Goal: Find specific page/section: Find specific page/section

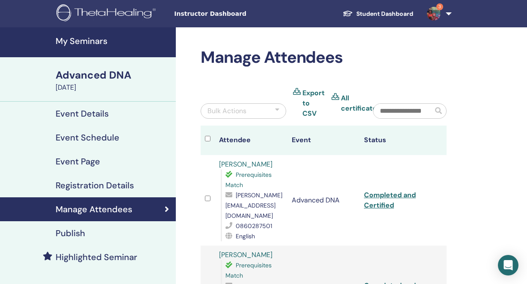
click at [84, 43] on h4 "My Seminars" at bounding box center [113, 41] width 115 height 10
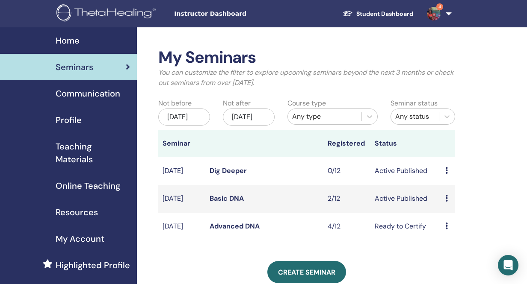
click at [446, 229] on icon at bounding box center [446, 226] width 3 height 7
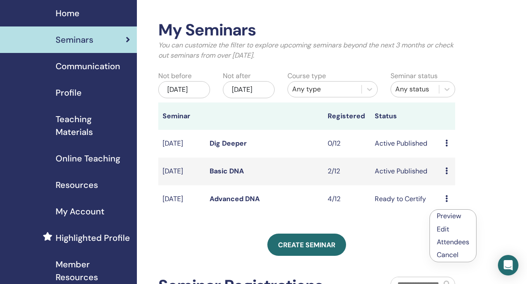
scroll to position [28, 0]
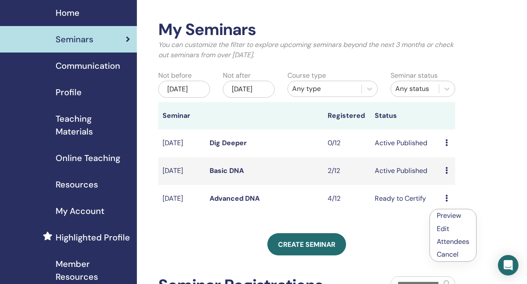
click at [485, 165] on div "My Seminars You can customize the filter to explore upcoming seminars beyond th…" at bounding box center [334, 251] width 395 height 502
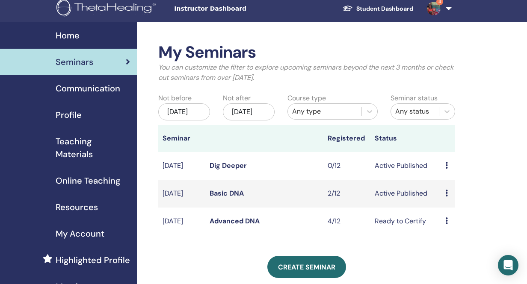
scroll to position [0, 0]
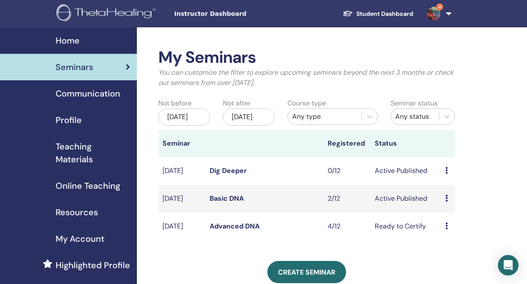
click at [223, 203] on link "Basic DNA" at bounding box center [226, 198] width 34 height 9
